Goal: Check status: Check status

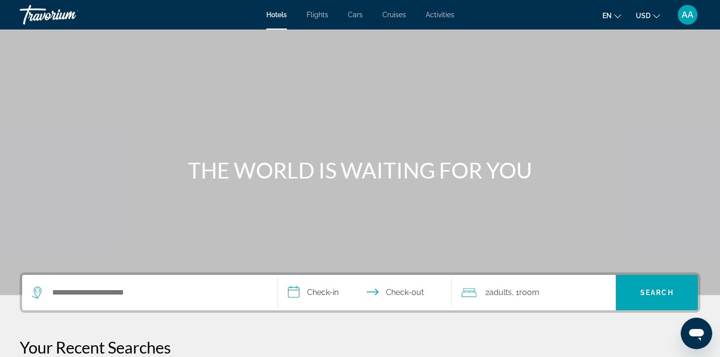
click at [688, 16] on span "AA" at bounding box center [688, 15] width 12 height 10
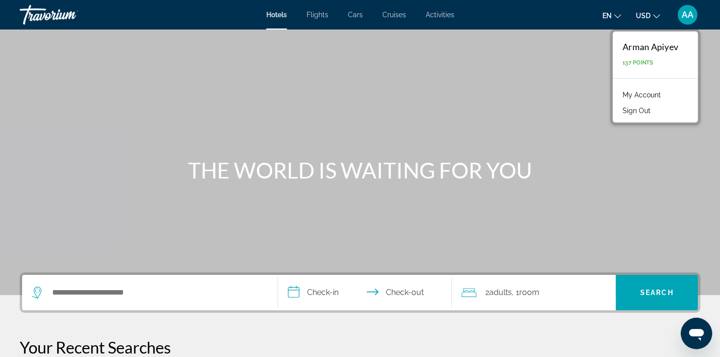
click at [659, 95] on link "My Account" at bounding box center [642, 95] width 48 height 13
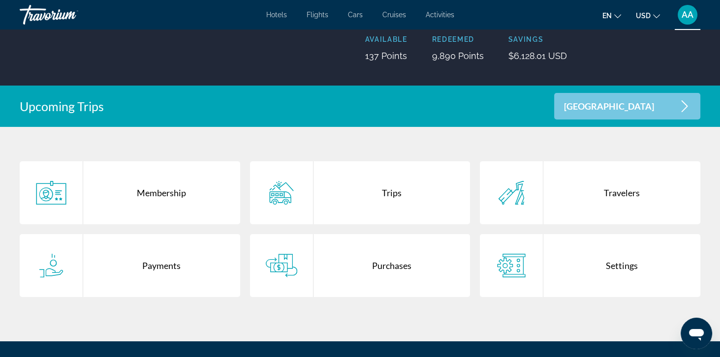
scroll to position [132, 0]
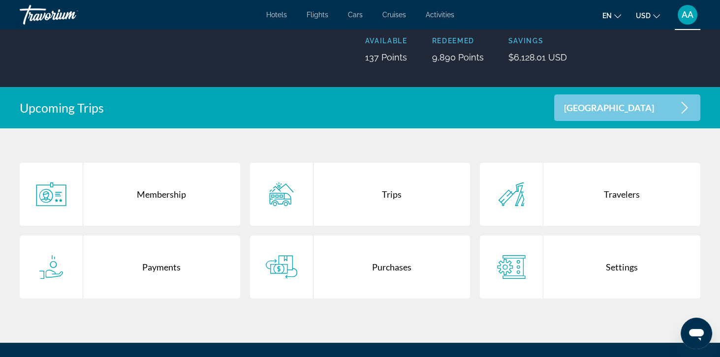
click at [396, 294] on div "Purchases" at bounding box center [391, 267] width 157 height 63
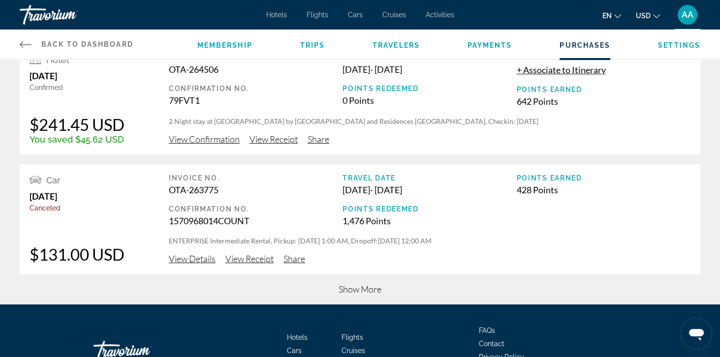
scroll to position [406, 0]
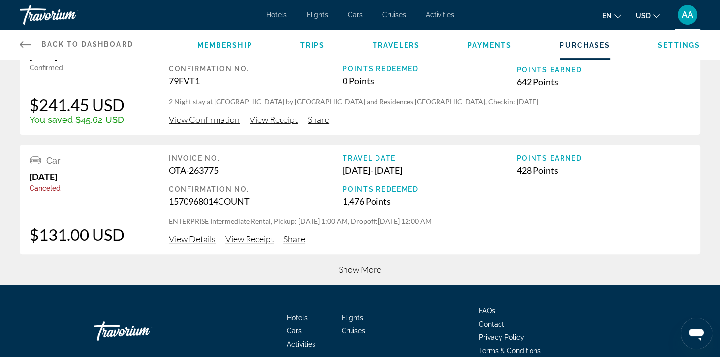
click at [340, 268] on span "Show More" at bounding box center [360, 269] width 43 height 11
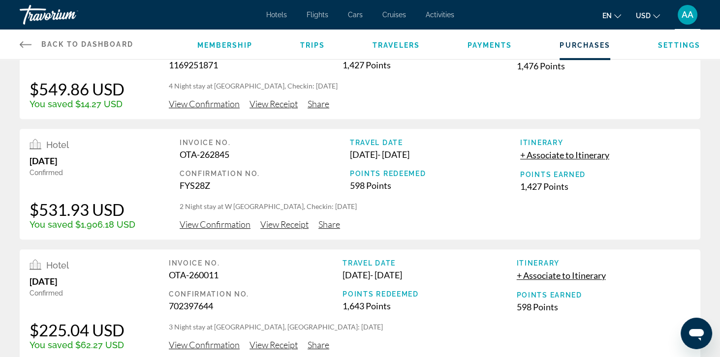
scroll to position [655, 0]
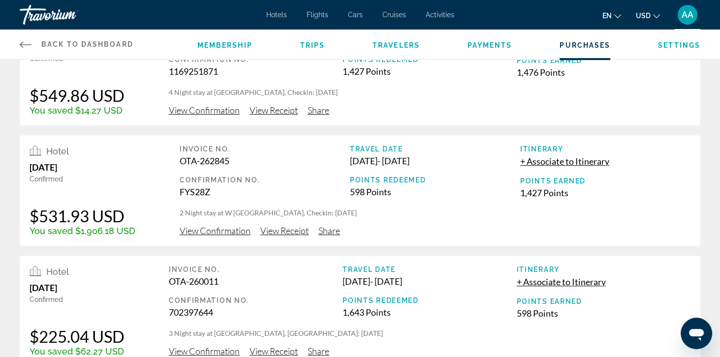
click at [201, 235] on span "View Confirmation" at bounding box center [215, 230] width 71 height 11
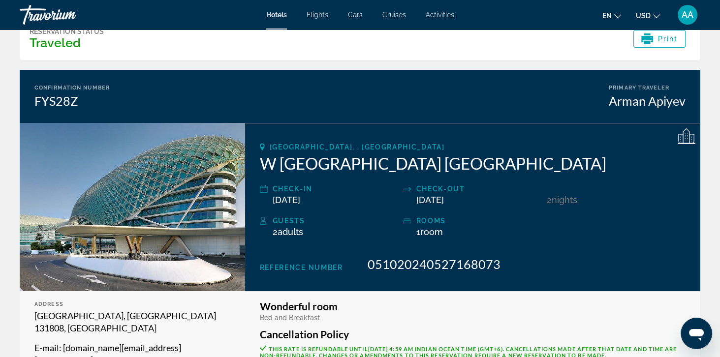
scroll to position [51, 0]
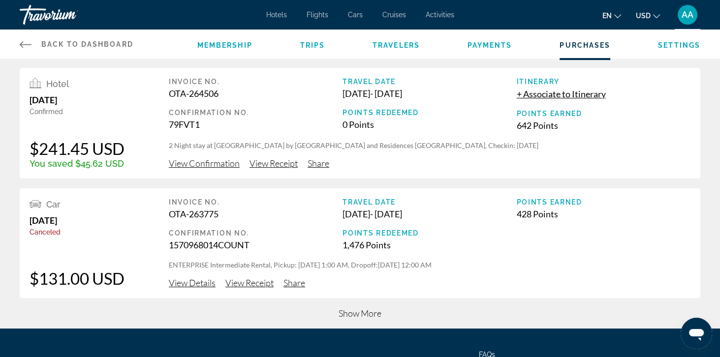
scroll to position [359, 0]
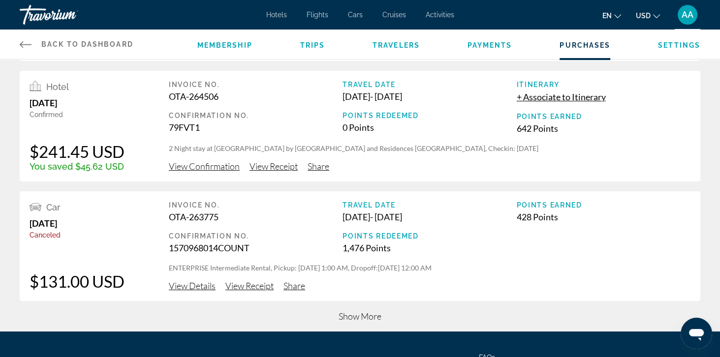
click at [347, 319] on span "Show More" at bounding box center [360, 316] width 43 height 11
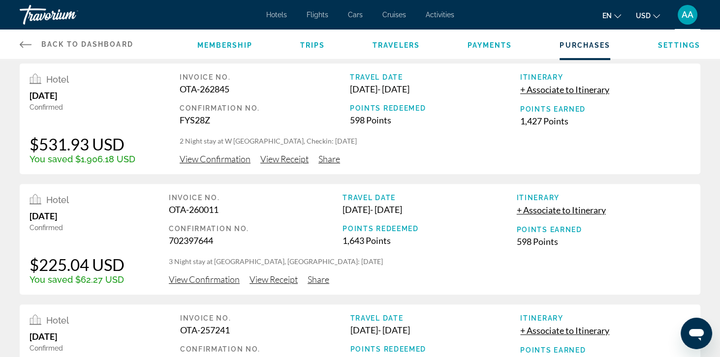
scroll to position [735, 0]
